Goal: Information Seeking & Learning: Check status

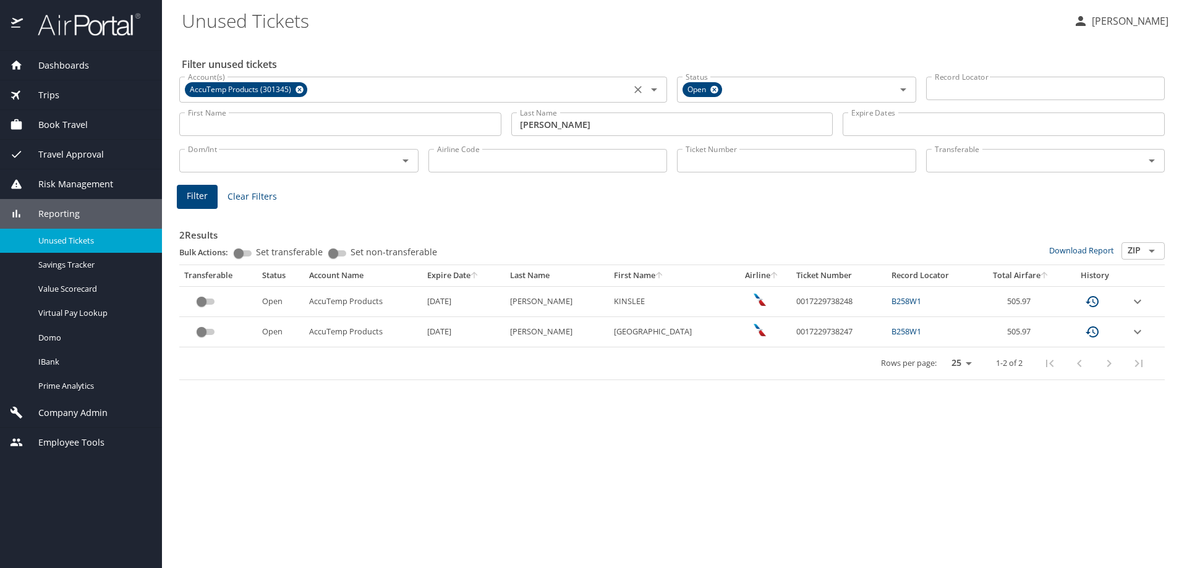
click at [300, 89] on icon at bounding box center [299, 90] width 8 height 8
click at [782, 135] on input "[PERSON_NAME]" at bounding box center [672, 123] width 322 height 23
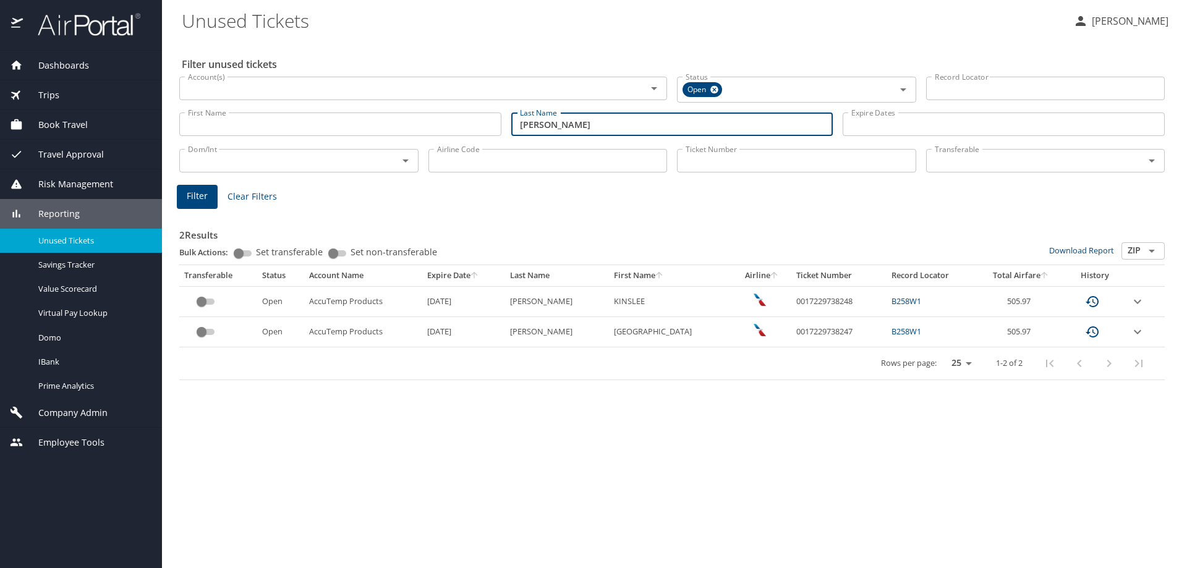
click at [781, 134] on input "[PERSON_NAME]" at bounding box center [672, 123] width 322 height 23
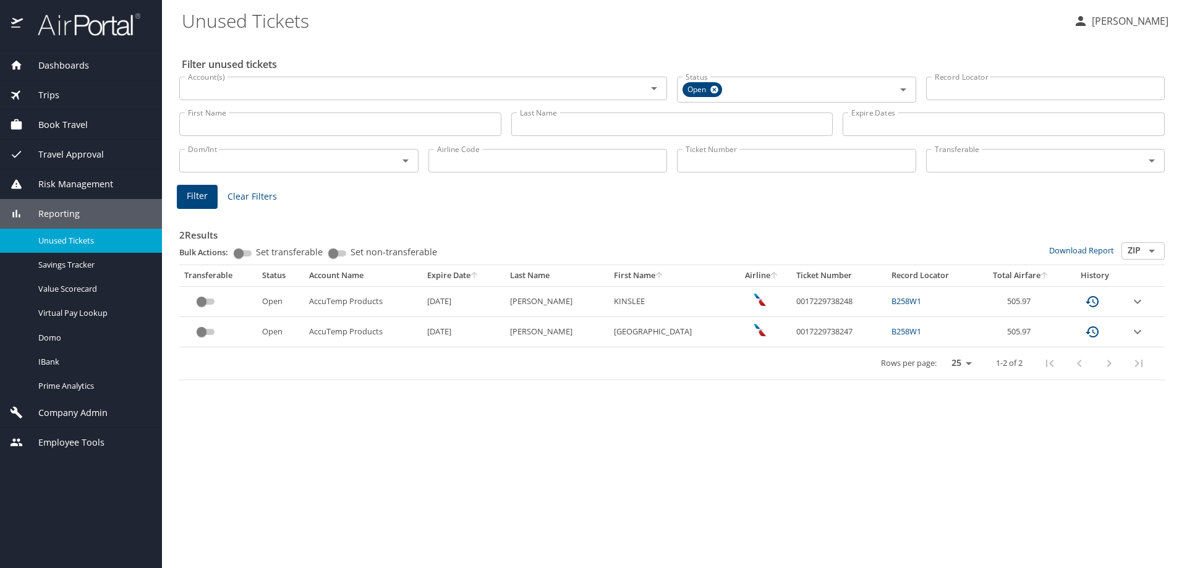
click at [755, 179] on div "Ticket Number Ticket Number" at bounding box center [796, 159] width 249 height 41
click at [759, 169] on input "Ticket Number" at bounding box center [796, 160] width 239 height 23
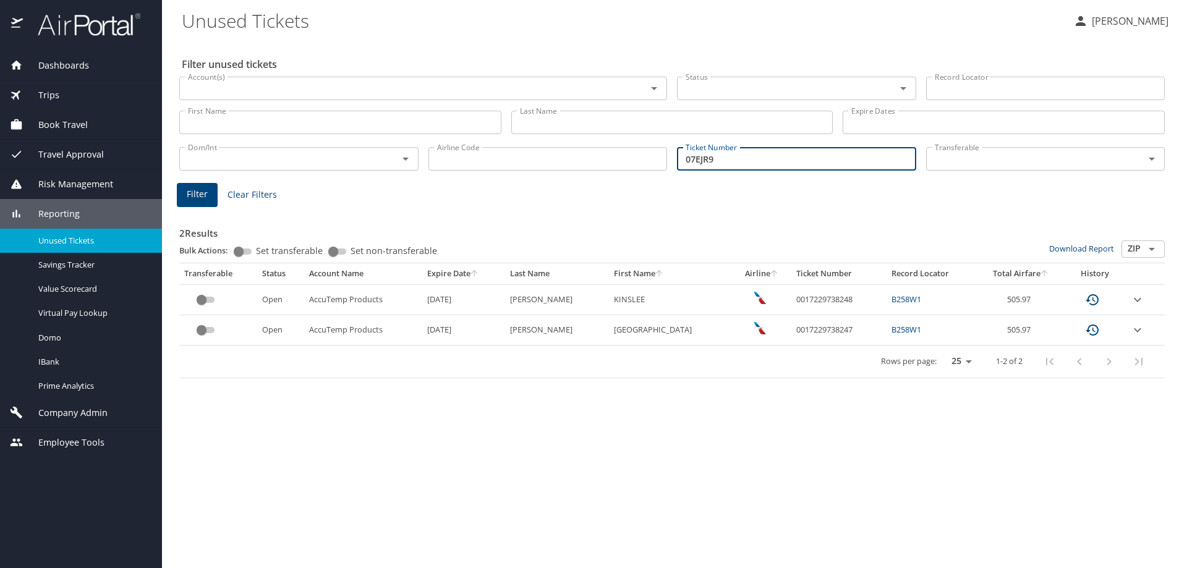
click at [706, 163] on input "07EJR9" at bounding box center [796, 158] width 239 height 23
type input "07EJR9"
click at [973, 88] on input "Record Locator" at bounding box center [1045, 88] width 239 height 23
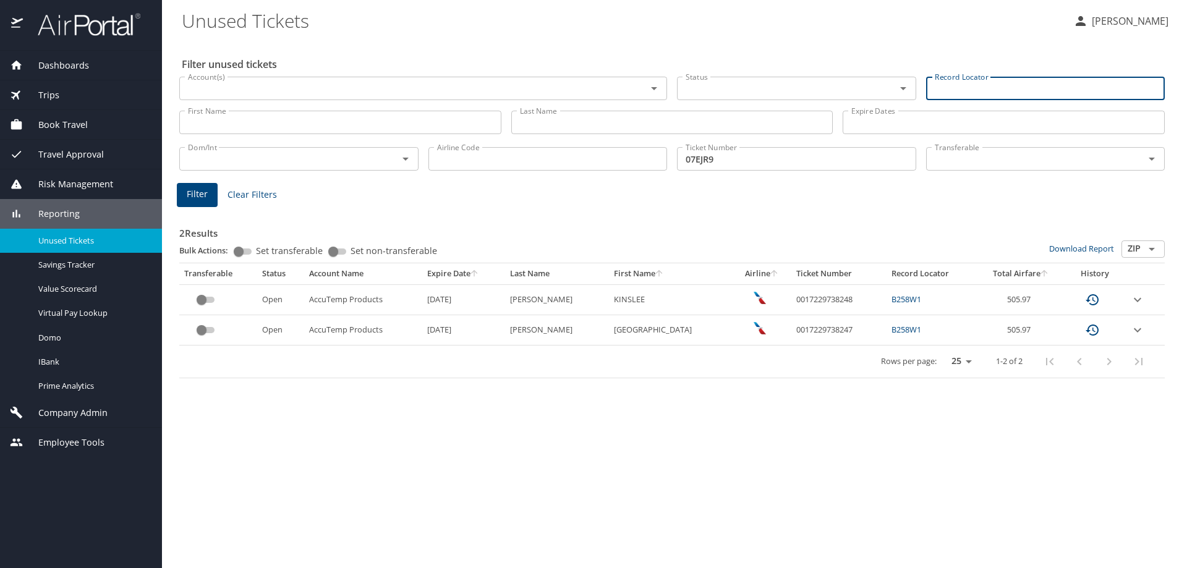
paste input "07EJR9"
type input "07EJR9"
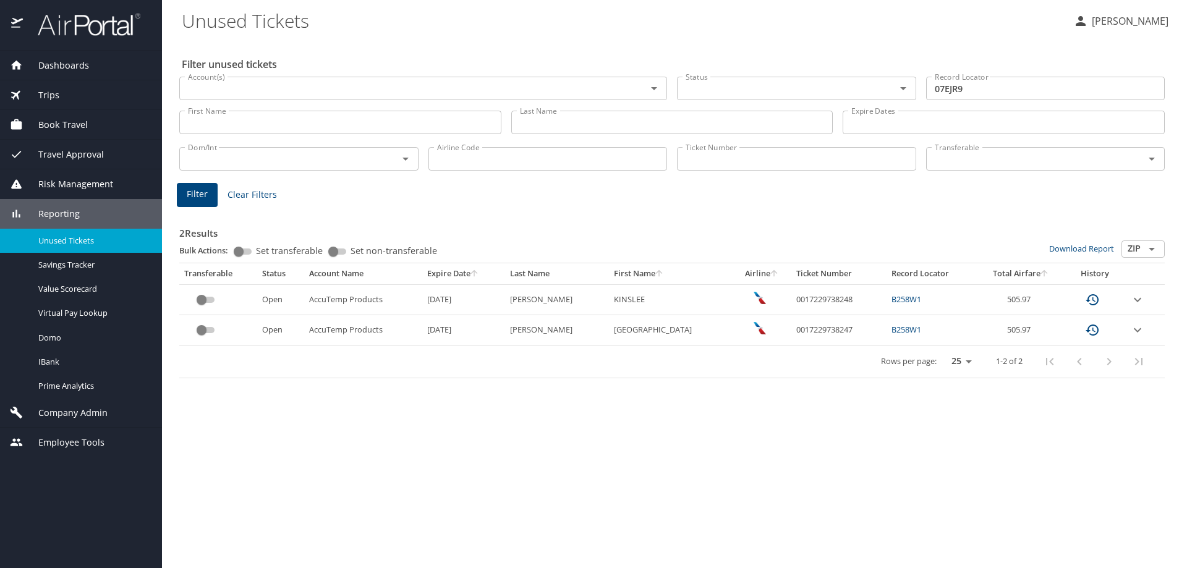
click at [293, 205] on div "2 Results Bulk Actions: Set transferable Set non-transferable Download Report Z…" at bounding box center [671, 292] width 995 height 184
click at [195, 192] on span "Filter" at bounding box center [197, 194] width 21 height 15
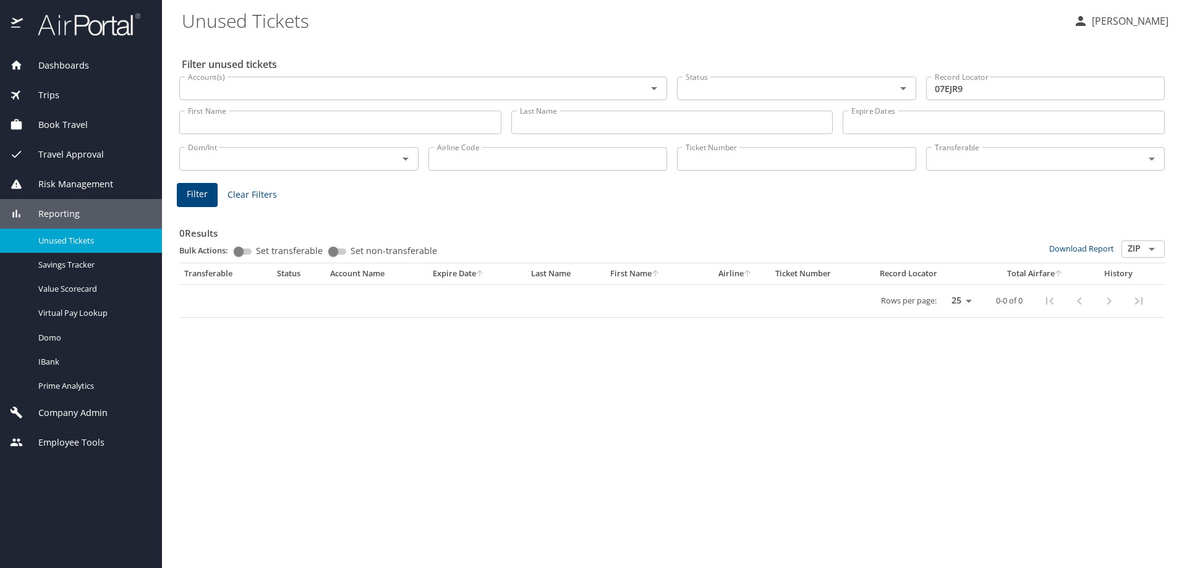
click at [938, 90] on input "07EJR9" at bounding box center [1045, 88] width 239 height 23
click at [188, 185] on button "Filter" at bounding box center [197, 195] width 41 height 24
click at [938, 88] on input "O7EJR9" at bounding box center [1045, 88] width 239 height 23
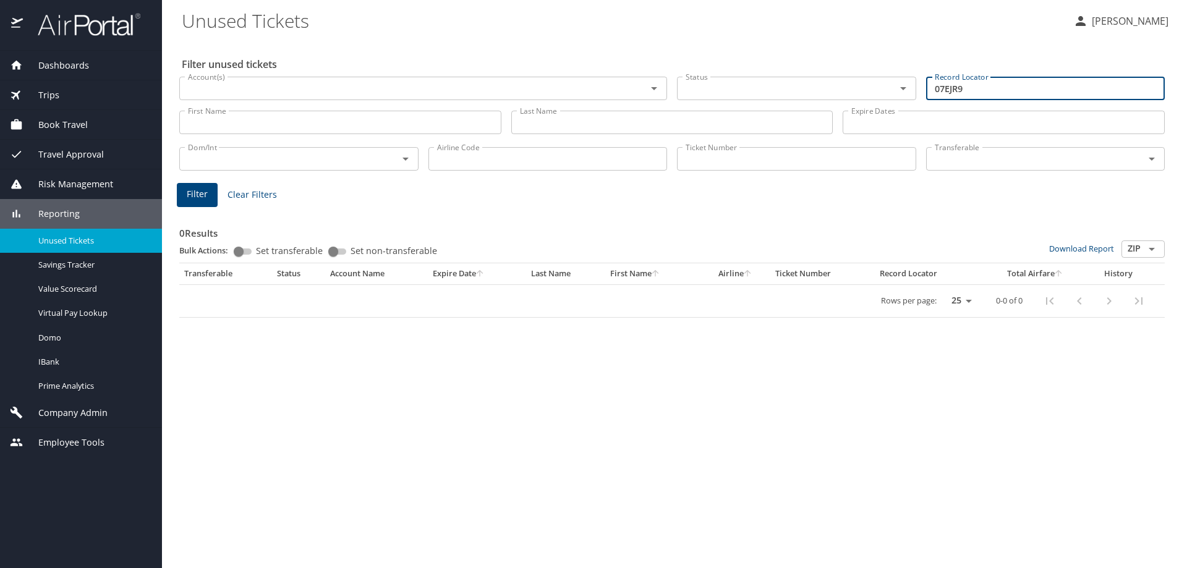
type input "07EJR9"
click at [202, 193] on span "Filter" at bounding box center [197, 194] width 21 height 15
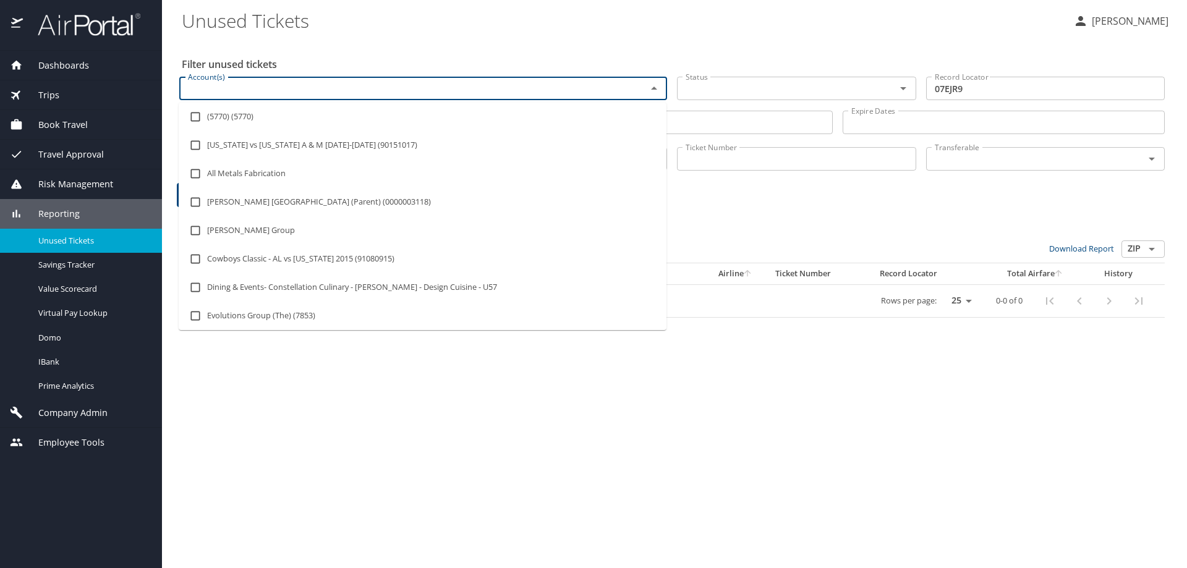
click at [468, 93] on input "Account(s)" at bounding box center [405, 88] width 444 height 16
type input "[PERSON_NAME]"
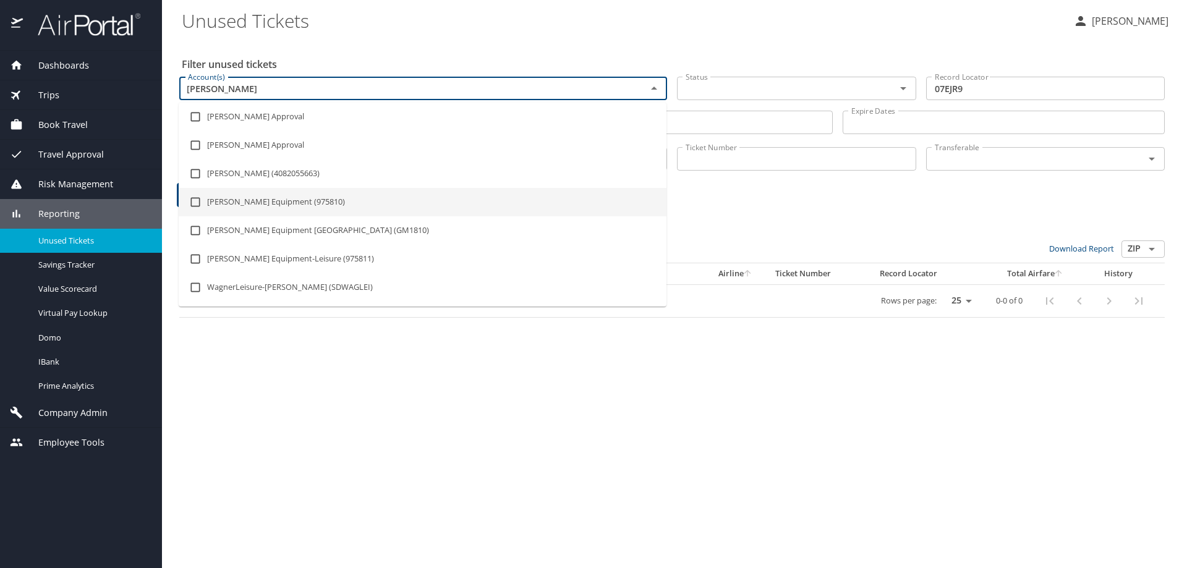
drag, startPoint x: 388, startPoint y: 200, endPoint x: 389, endPoint y: 194, distance: 6.5
click at [388, 202] on li "[PERSON_NAME] Equipment (975810)" at bounding box center [423, 202] width 488 height 28
checkbox input "true"
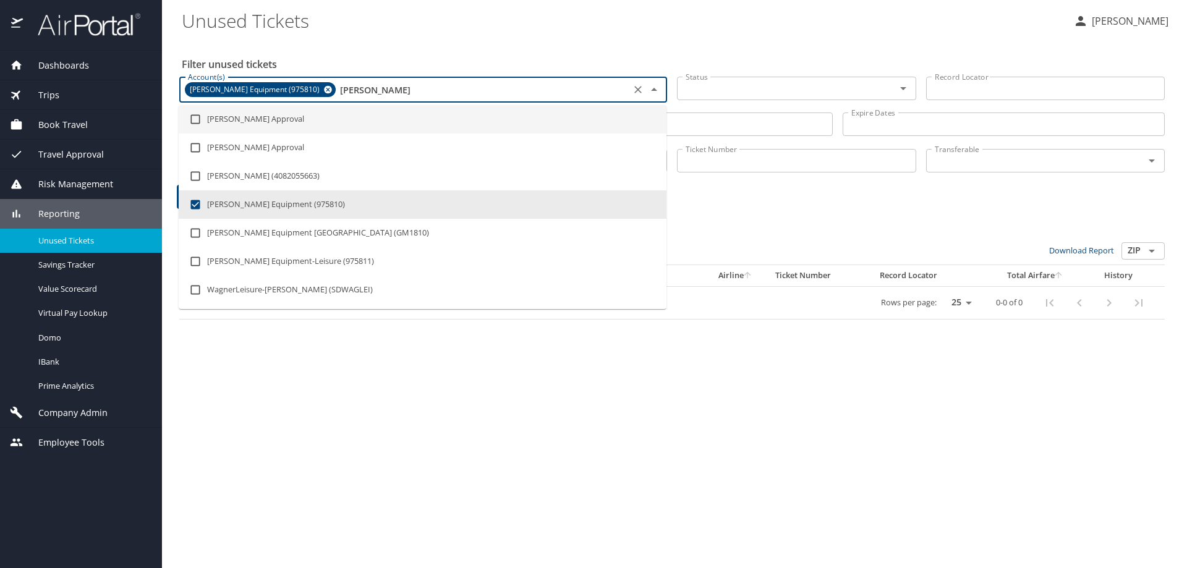
type input "[PERSON_NAME]"
click at [457, 14] on Tickets "Unused Tickets" at bounding box center [622, 20] width 881 height 38
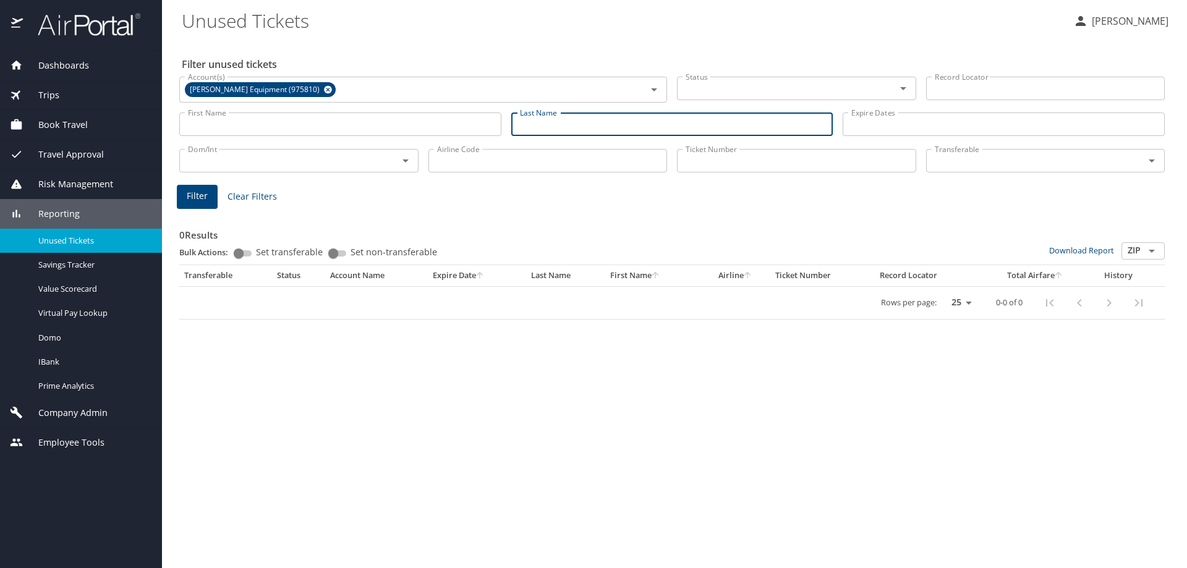
click at [594, 130] on input "Last Name" at bounding box center [672, 123] width 322 height 23
type input "[PERSON_NAME]"
click at [195, 200] on span "Filter" at bounding box center [197, 196] width 21 height 15
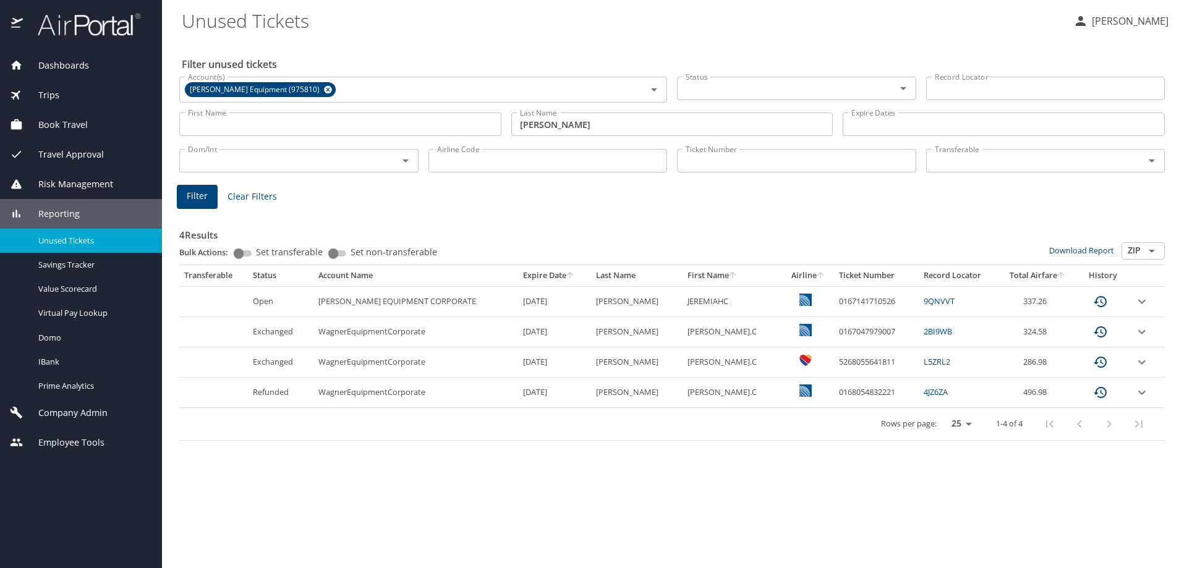
click at [850, 212] on div "4 Results Bulk Actions: Set transferable Set non-transferable Download Report Z…" at bounding box center [671, 325] width 985 height 229
click at [1137, 305] on icon "expand row" at bounding box center [1141, 301] width 15 height 15
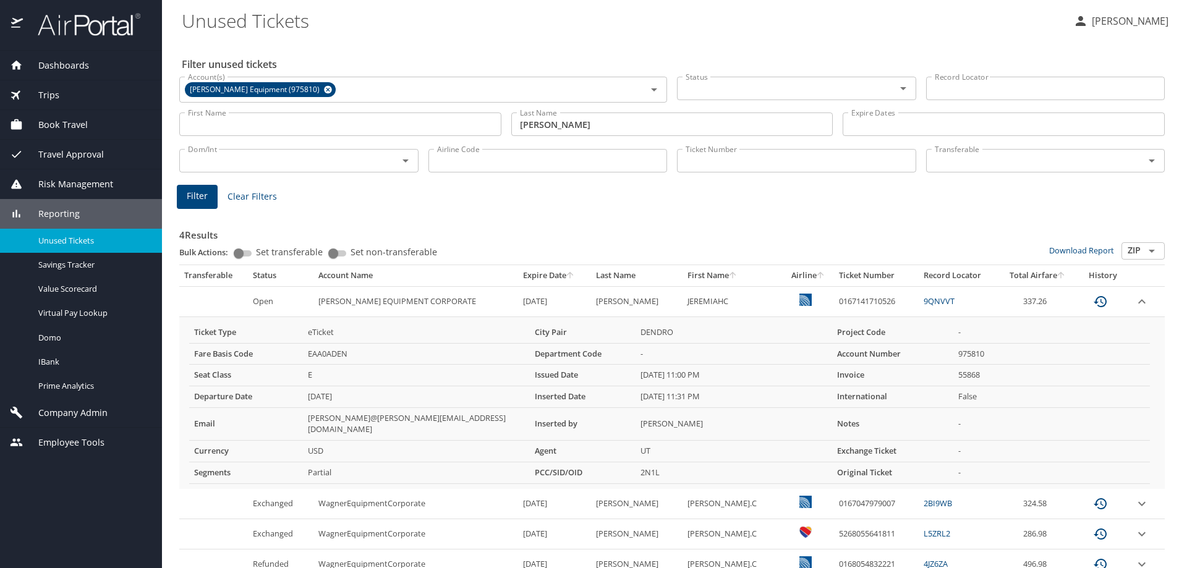
click at [1137, 300] on icon "expand row" at bounding box center [1141, 301] width 15 height 15
